Goal: Communication & Community: Answer question/provide support

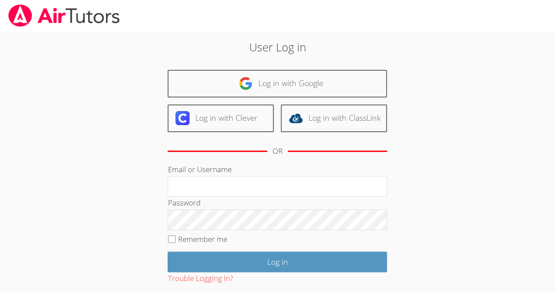
click at [367, 68] on div "User Log in Log in with Google Log in with Clever Log in with ClassLink OR Emai…" at bounding box center [278, 184] width 300 height 291
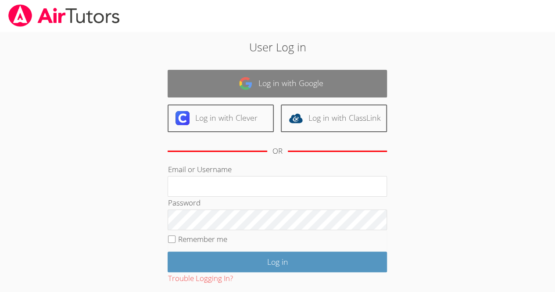
click at [332, 80] on link "Log in with Google" at bounding box center [278, 84] width 220 height 28
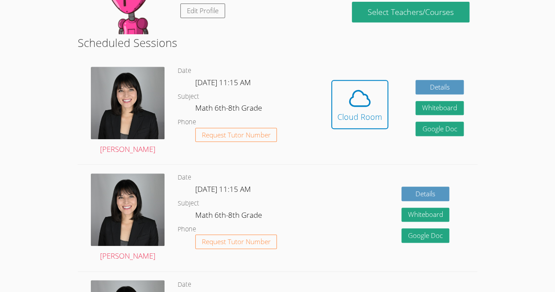
scroll to position [197, 0]
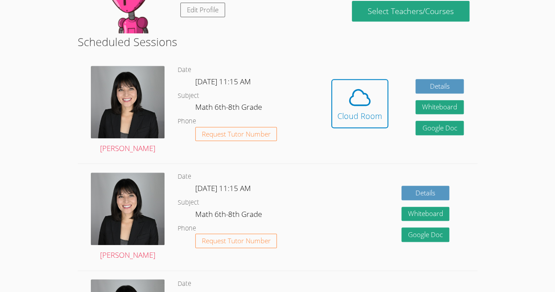
click at [355, 72] on div "Hidden Cloud Room Details Whiteboard Hidden Google Doc" at bounding box center [398, 110] width 160 height 106
click at [376, 115] on div "Cloud Room" at bounding box center [360, 116] width 45 height 12
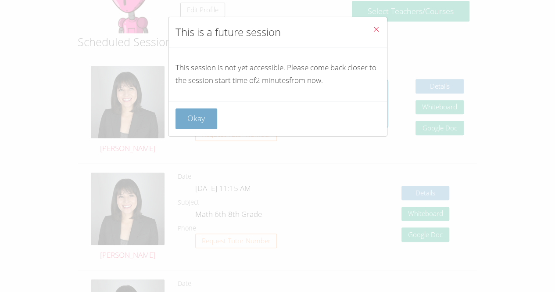
click at [191, 114] on button "Okay" at bounding box center [197, 118] width 42 height 21
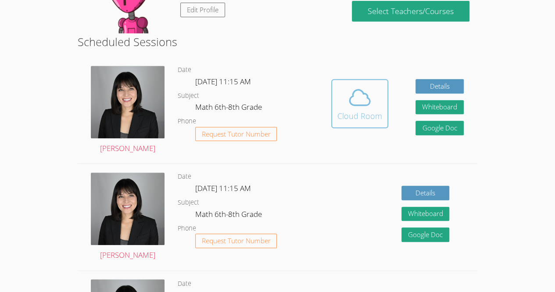
click at [365, 100] on icon at bounding box center [360, 97] width 25 height 25
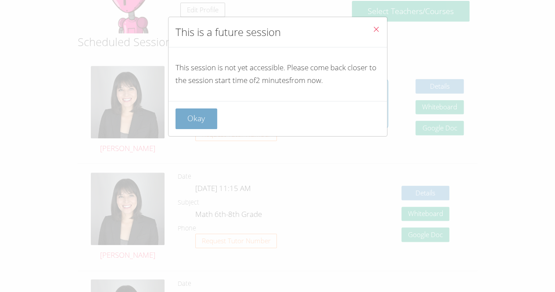
click at [198, 116] on button "Okay" at bounding box center [197, 118] width 42 height 21
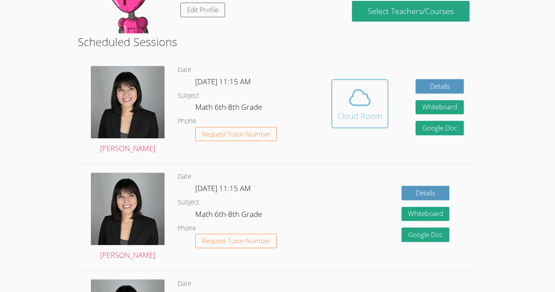
click at [364, 94] on icon at bounding box center [360, 97] width 25 height 25
click at [354, 95] on icon at bounding box center [360, 97] width 25 height 25
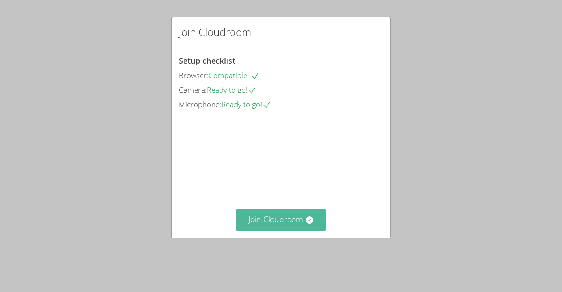
click at [301, 230] on button "Join Cloudroom" at bounding box center [281, 220] width 90 height 22
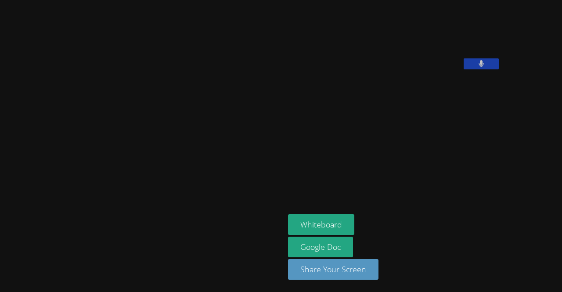
click at [6, 231] on div at bounding box center [142, 146] width 277 height 285
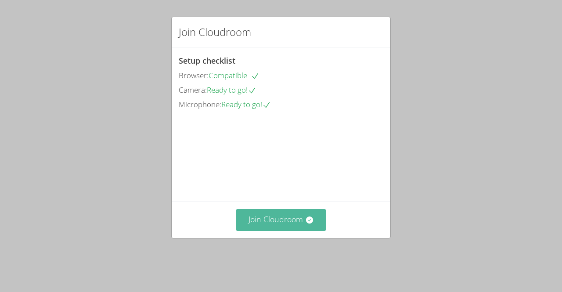
click at [273, 230] on button "Join Cloudroom" at bounding box center [281, 220] width 90 height 22
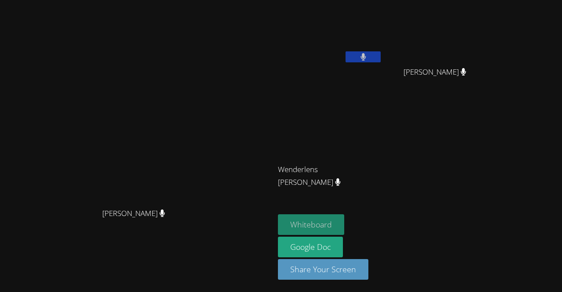
click at [320, 228] on button "Whiteboard" at bounding box center [311, 224] width 66 height 21
click at [338, 43] on video at bounding box center [330, 33] width 104 height 59
click at [477, 88] on div "Hansley Bonhomme" at bounding box center [438, 79] width 104 height 35
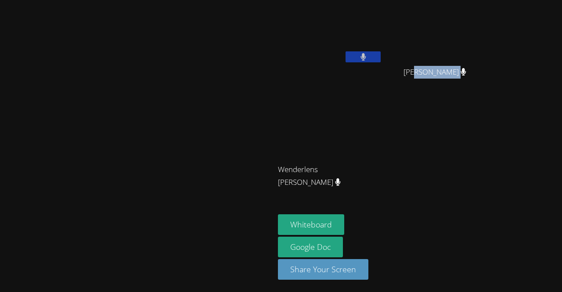
drag, startPoint x: 477, startPoint y: 88, endPoint x: 548, endPoint y: 159, distance: 100.9
click at [490, 159] on div "Kerlancia Baptiste Hansley Bonhomme Hansley Bonhomme Wenderlens Demosthene Wend…" at bounding box center [384, 99] width 212 height 191
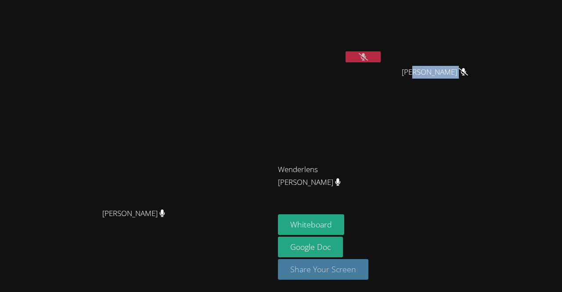
click at [358, 261] on button "Share Your Screen" at bounding box center [323, 269] width 90 height 21
click at [368, 55] on icon at bounding box center [363, 56] width 9 height 7
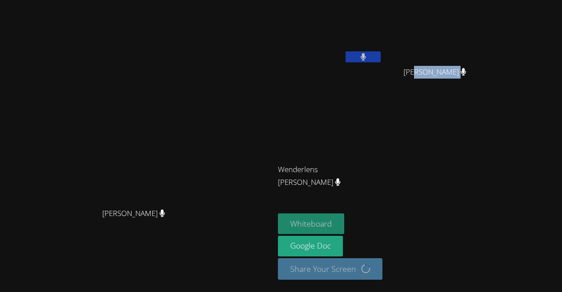
click at [344, 227] on button "Whiteboard" at bounding box center [311, 223] width 66 height 21
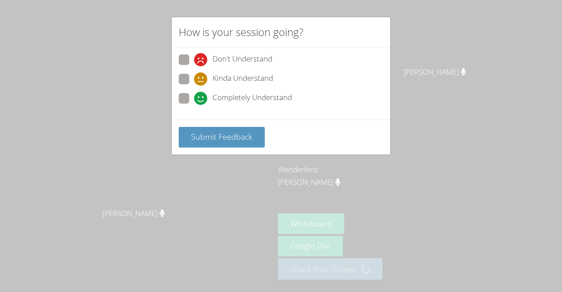
click at [214, 99] on span "Completely Understand" at bounding box center [251, 98] width 79 height 13
click at [202, 99] on input "Completely Understand" at bounding box center [197, 96] width 7 height 7
radio input "true"
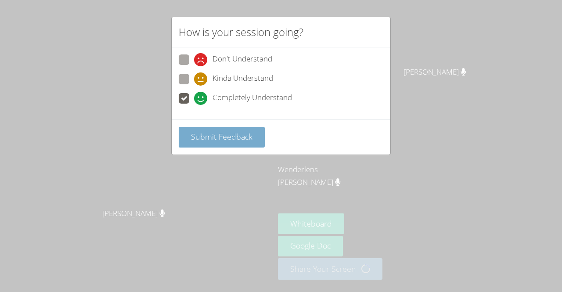
click at [207, 127] on button "Submit Feedback" at bounding box center [222, 137] width 86 height 21
